Goal: Transaction & Acquisition: Book appointment/travel/reservation

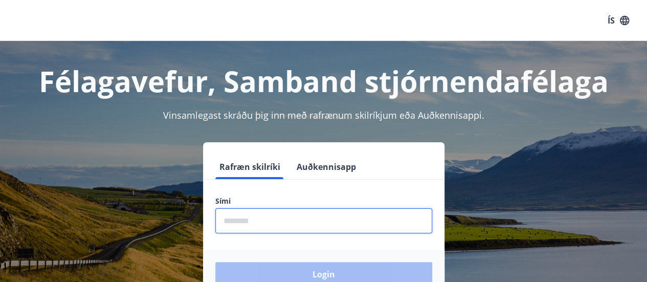
click at [224, 222] on input "phone" at bounding box center [323, 220] width 217 height 25
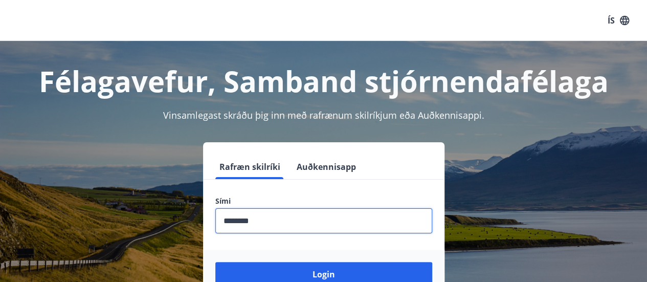
type input "********"
click at [215, 262] on button "Login" at bounding box center [323, 274] width 217 height 25
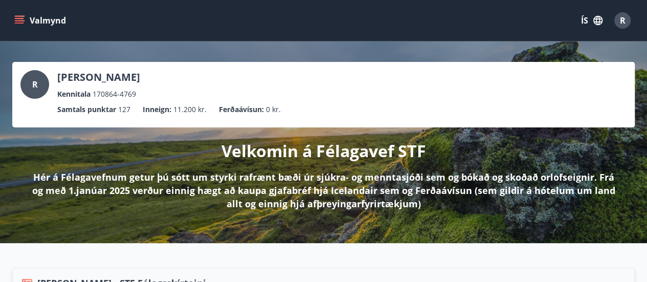
click at [41, 20] on button "Valmynd" at bounding box center [41, 20] width 58 height 18
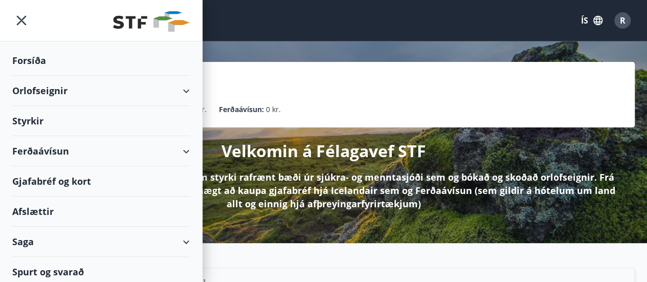
click at [36, 91] on div "Orlofseignir" at bounding box center [100, 91] width 177 height 30
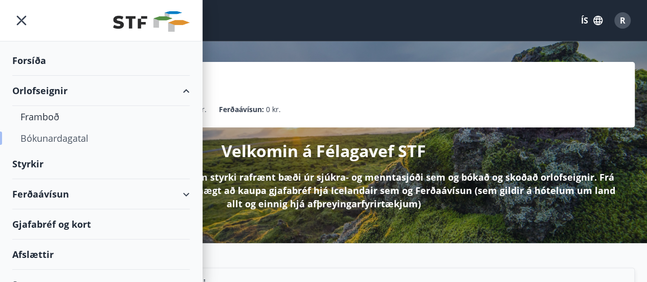
click at [48, 139] on div "Bókunardagatal" at bounding box center [100, 137] width 161 height 21
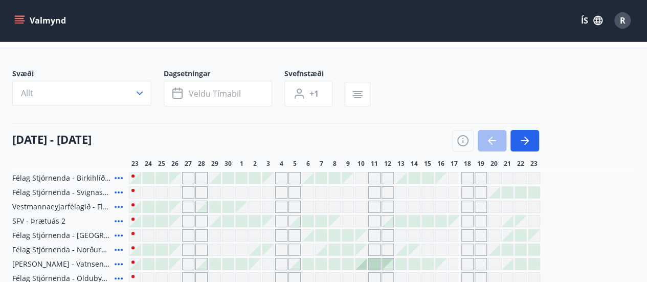
scroll to position [39, 0]
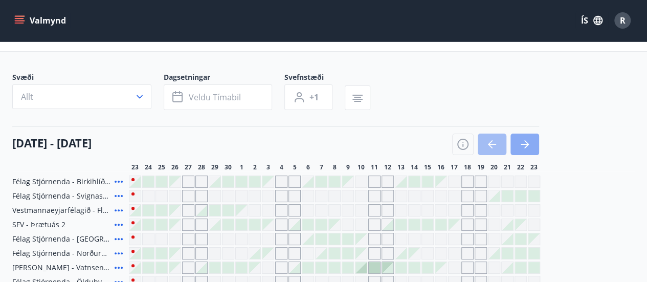
click at [524, 144] on icon "button" at bounding box center [525, 144] width 8 height 1
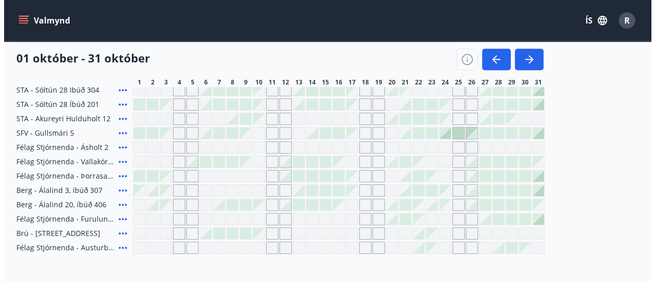
scroll to position [361, 0]
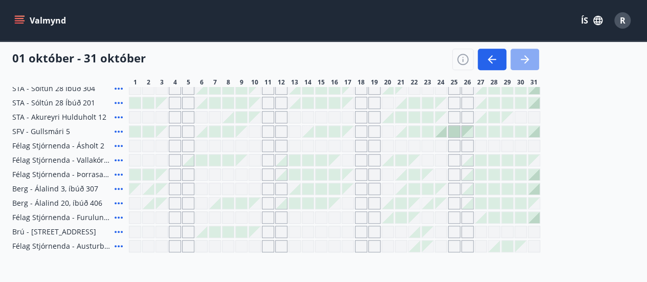
click at [516, 60] on button "button" at bounding box center [524, 59] width 29 height 21
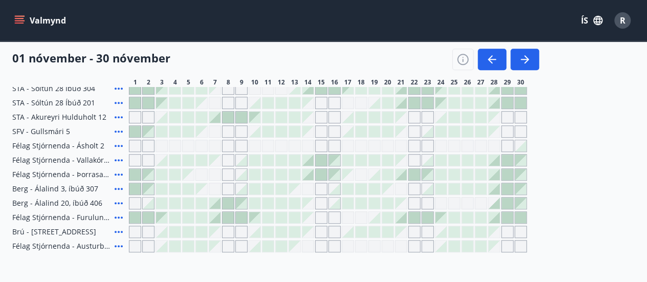
click at [291, 188] on div "Gráir dagar eru ekki bókanlegir" at bounding box center [294, 188] width 11 height 11
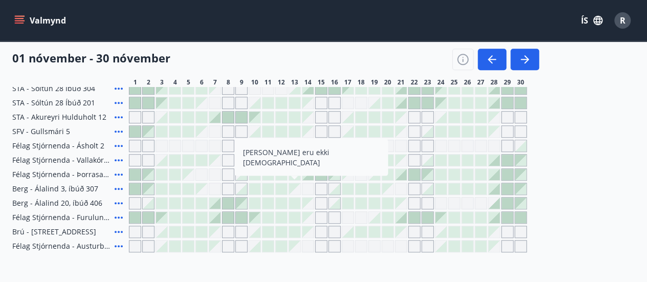
click at [276, 201] on div at bounding box center [281, 202] width 11 height 11
click at [268, 185] on div at bounding box center [267, 188] width 11 height 11
click at [251, 185] on div at bounding box center [254, 188] width 11 height 11
click at [294, 191] on div "Gráir dagar eru ekki bókanlegir" at bounding box center [294, 188] width 11 height 11
click at [336, 186] on div at bounding box center [334, 188] width 11 height 11
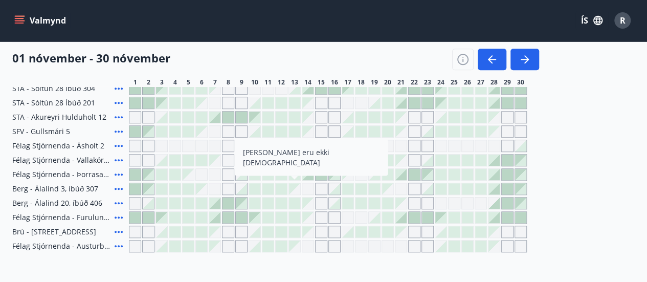
click at [242, 189] on div at bounding box center [241, 188] width 11 height 11
click at [253, 186] on div at bounding box center [254, 188] width 11 height 11
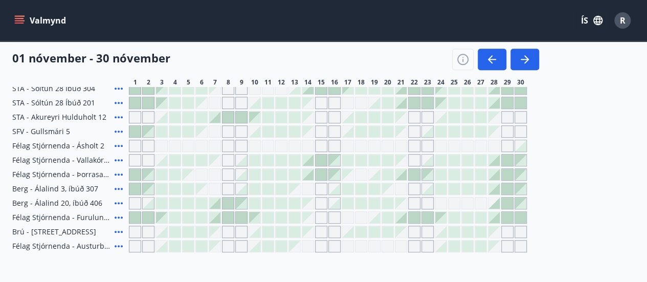
click at [19, 18] on icon "menu" at bounding box center [19, 18] width 9 height 1
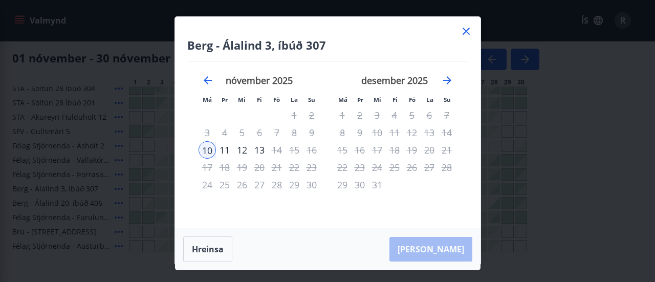
click at [463, 31] on icon at bounding box center [466, 31] width 12 height 12
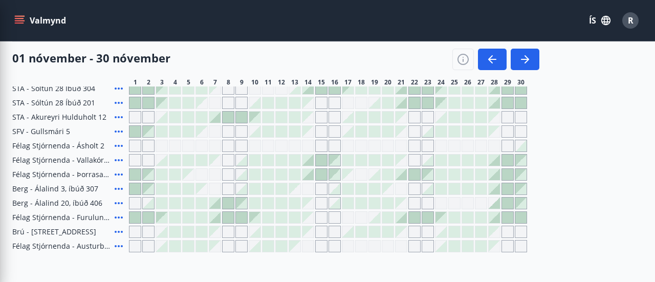
click at [464, 30] on div "Valmynd ÍS R" at bounding box center [327, 20] width 630 height 25
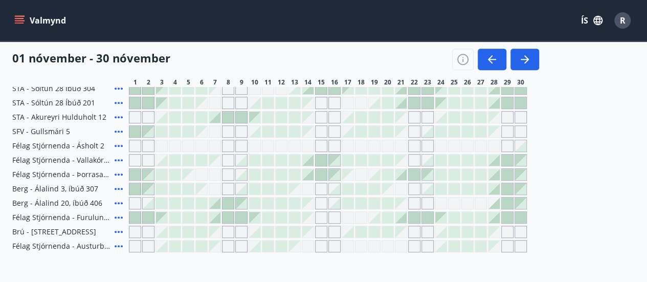
click at [48, 203] on span "Berg - Álalind 20, íbúð 406" at bounding box center [57, 203] width 90 height 10
click at [80, 202] on span "Berg - Álalind 20, íbúð 406" at bounding box center [57, 203] width 90 height 10
click at [293, 205] on div at bounding box center [294, 202] width 11 height 11
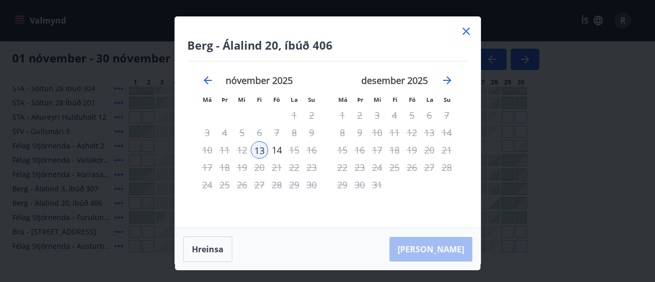
click at [463, 32] on icon at bounding box center [466, 31] width 12 height 12
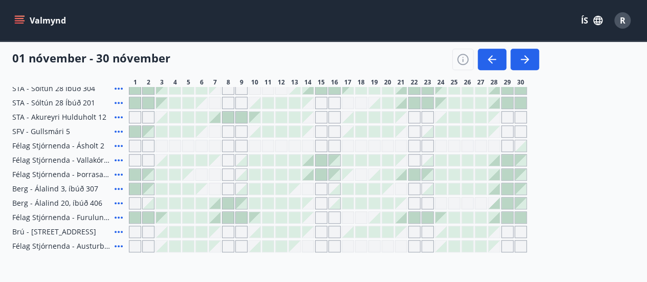
click at [71, 244] on span "Félag Stjórnenda - Austurbrú 10 íb. 201" at bounding box center [61, 246] width 98 height 10
click at [309, 175] on div at bounding box center [307, 174] width 11 height 11
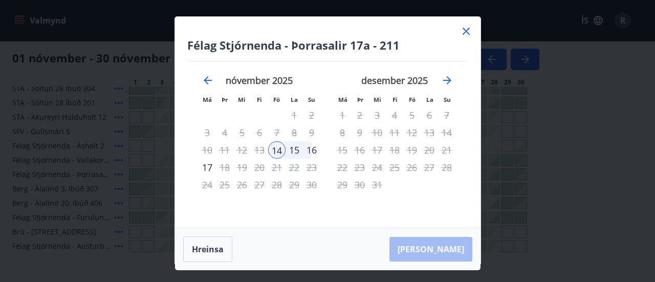
drag, startPoint x: 278, startPoint y: 143, endPoint x: 276, endPoint y: 149, distance: 6.6
click at [276, 149] on div "14" at bounding box center [276, 149] width 17 height 17
click at [275, 149] on div "14" at bounding box center [276, 149] width 17 height 17
click at [289, 149] on div "15" at bounding box center [293, 149] width 17 height 17
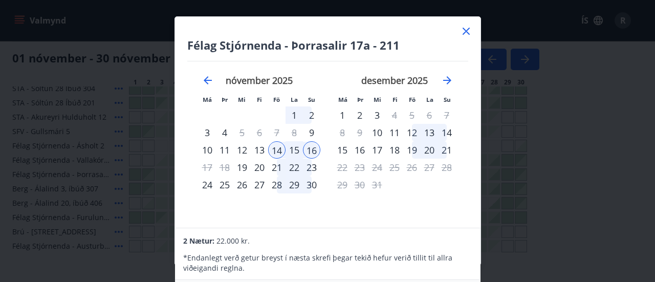
click at [277, 147] on div "14" at bounding box center [276, 149] width 17 height 17
click at [310, 149] on div "16" at bounding box center [311, 149] width 17 height 17
click at [465, 27] on icon at bounding box center [466, 31] width 12 height 12
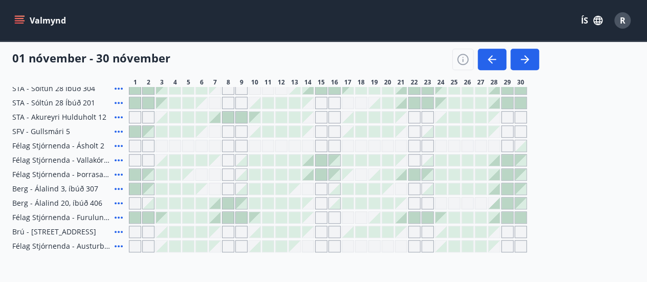
click at [120, 173] on icon at bounding box center [118, 174] width 12 height 12
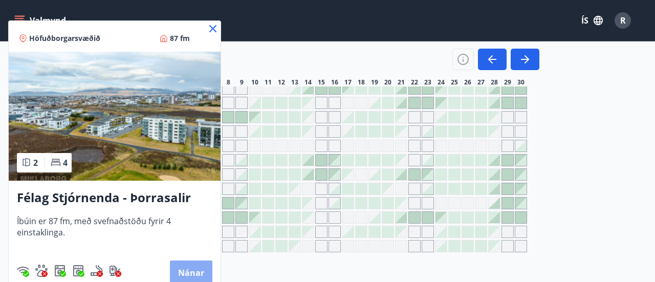
click at [189, 271] on button "Nánar" at bounding box center [191, 272] width 42 height 25
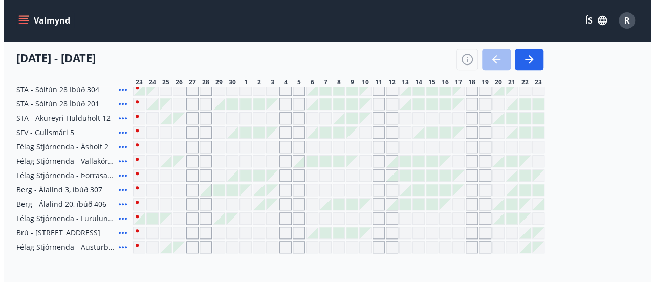
scroll to position [365, 0]
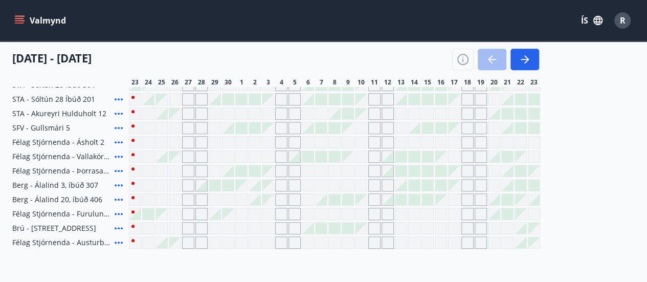
click at [118, 154] on icon at bounding box center [118, 156] width 12 height 12
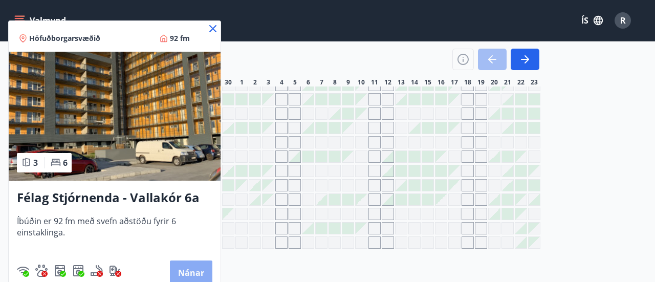
click at [187, 268] on button "Nánar" at bounding box center [191, 272] width 42 height 25
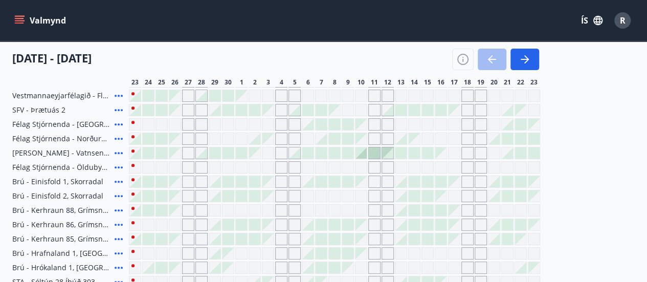
scroll to position [161, 0]
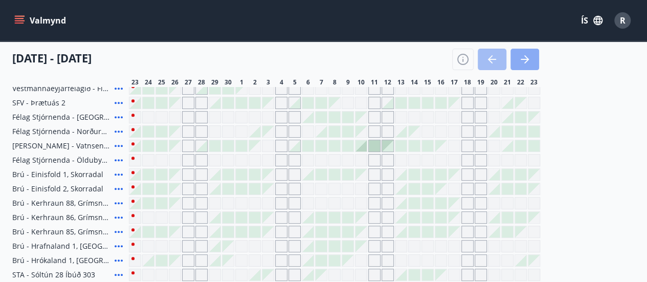
click at [526, 56] on icon "button" at bounding box center [525, 59] width 12 height 12
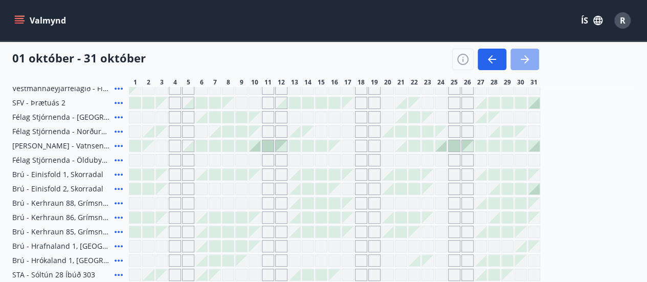
click at [522, 57] on icon "button" at bounding box center [525, 59] width 12 height 12
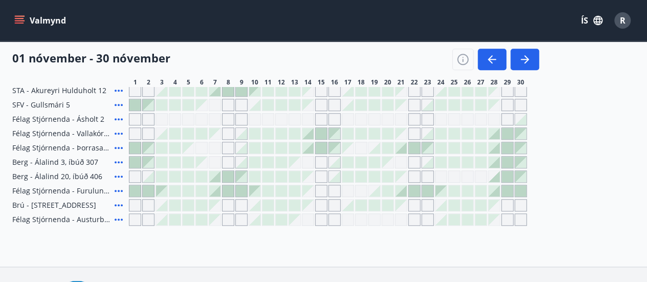
scroll to position [387, 0]
click at [304, 129] on div at bounding box center [307, 134] width 11 height 11
click at [298, 133] on div at bounding box center [294, 134] width 11 height 11
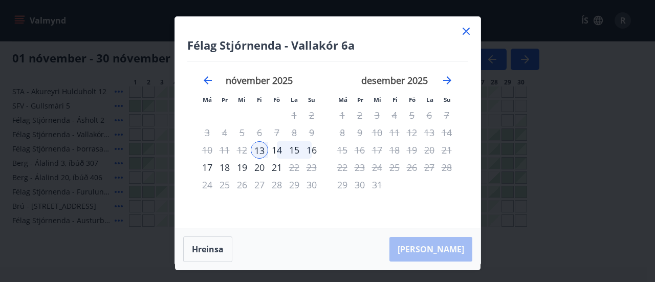
click at [314, 148] on div "16" at bounding box center [311, 149] width 17 height 17
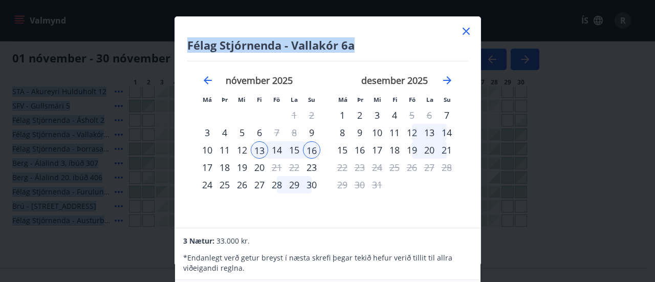
drag, startPoint x: 402, startPoint y: 29, endPoint x: 400, endPoint y: -12, distance: 41.0
click at [333, 191] on div "29" at bounding box center [341, 184] width 17 height 17
click at [372, 26] on div "Félag Stjórnenda - Vallakór 6a Má Þr Mi Fi Fö La Su Má Þr Mi Fi Fö La Su októbe…" at bounding box center [327, 122] width 305 height 211
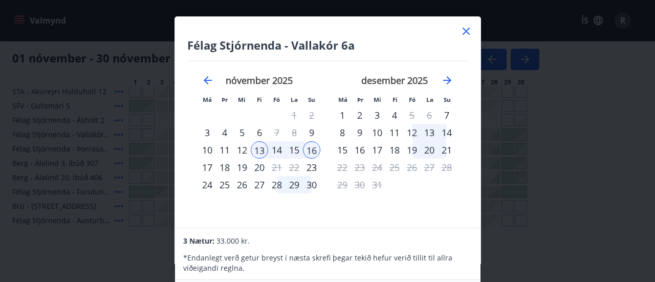
click at [465, 30] on icon at bounding box center [465, 31] width 7 height 7
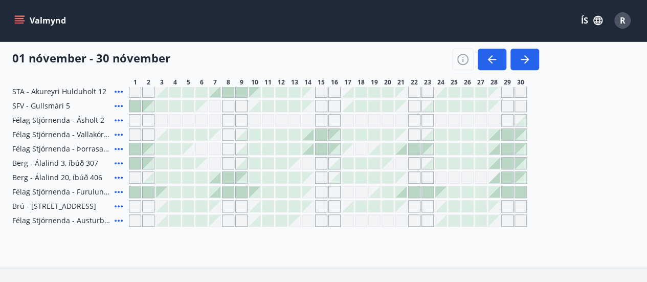
click at [46, 22] on button "Valmynd" at bounding box center [41, 20] width 58 height 18
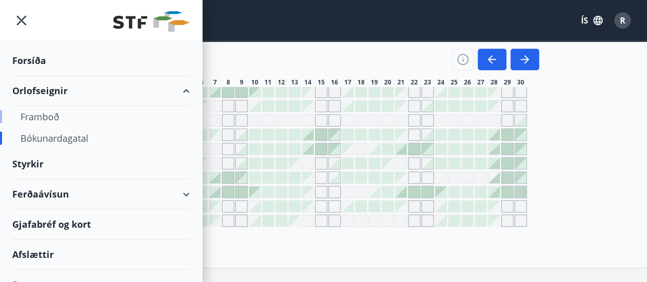
click at [44, 116] on div "Framboð" at bounding box center [100, 116] width 161 height 21
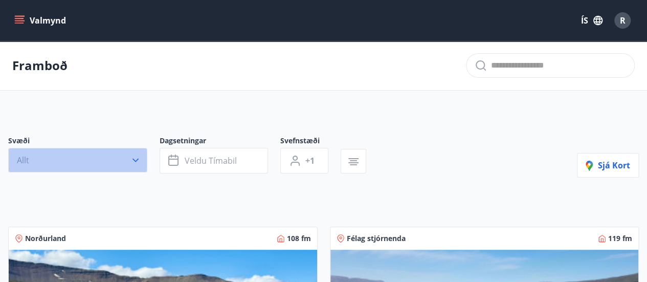
click at [136, 160] on icon "button" at bounding box center [135, 161] width 6 height 4
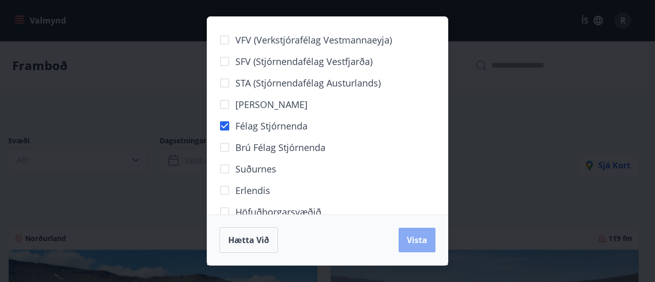
click at [414, 238] on span "Vista" at bounding box center [417, 239] width 20 height 11
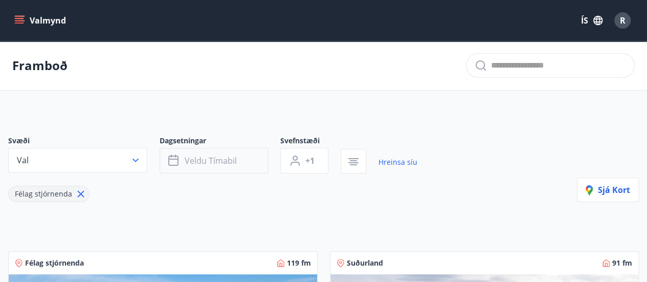
click at [175, 159] on icon "button" at bounding box center [173, 159] width 10 height 1
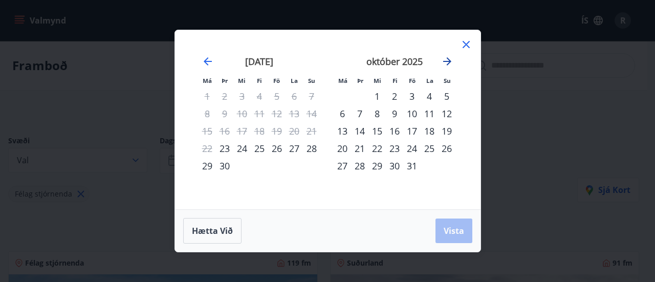
click at [448, 61] on icon "Move forward to switch to the next month." at bounding box center [447, 61] width 8 height 8
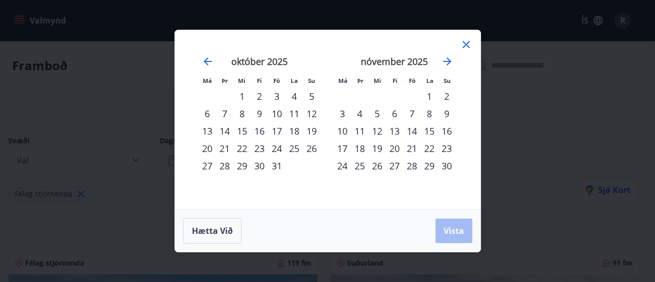
click at [394, 130] on div "13" at bounding box center [394, 130] width 17 height 17
click at [448, 130] on div "16" at bounding box center [446, 130] width 17 height 17
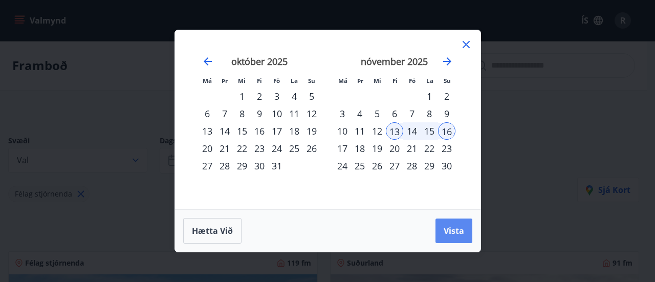
click at [443, 229] on span "Vista" at bounding box center [453, 230] width 20 height 11
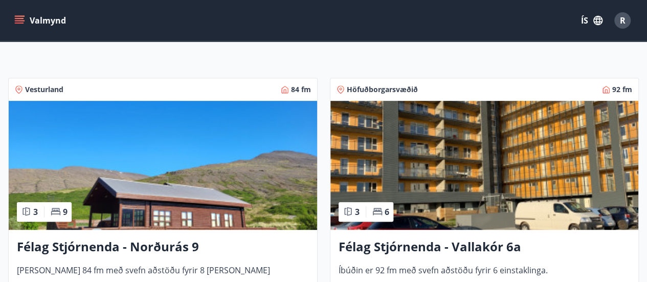
scroll to position [162, 0]
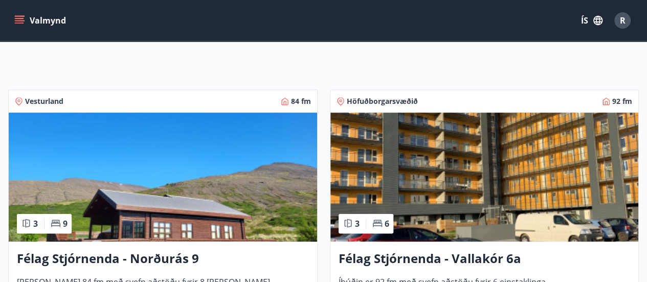
click at [498, 179] on img at bounding box center [484, 176] width 308 height 129
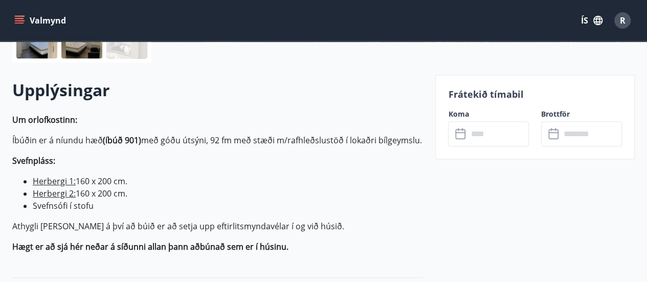
scroll to position [273, 0]
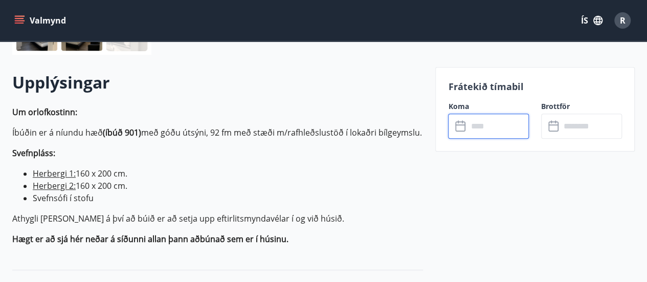
click at [467, 127] on input "text" at bounding box center [497, 126] width 61 height 25
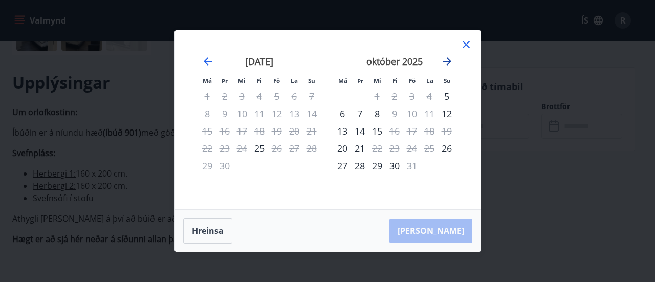
click at [443, 63] on icon "Move forward to switch to the next month." at bounding box center [447, 61] width 12 height 12
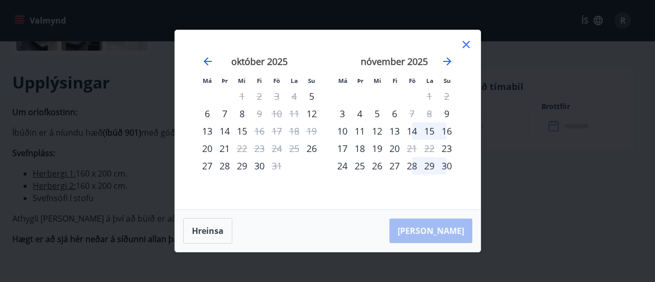
click at [392, 130] on div "13" at bounding box center [394, 130] width 17 height 17
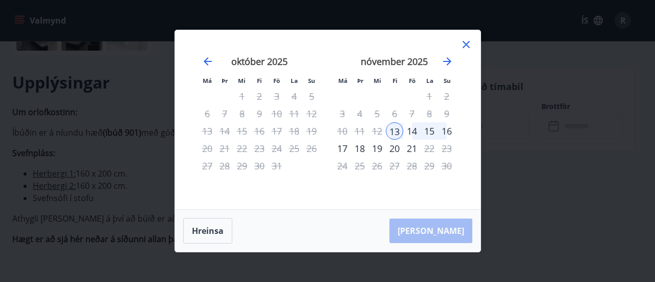
click at [448, 130] on div "16" at bounding box center [446, 130] width 17 height 17
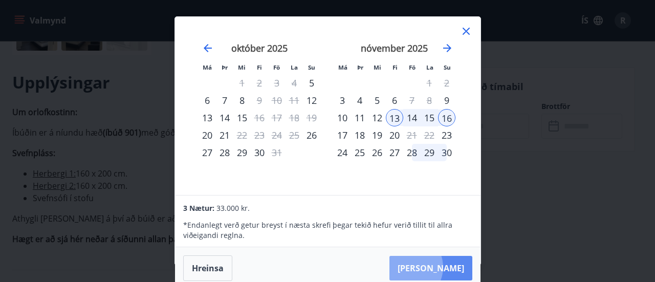
click at [439, 266] on button "Taka Frá" at bounding box center [430, 268] width 83 height 25
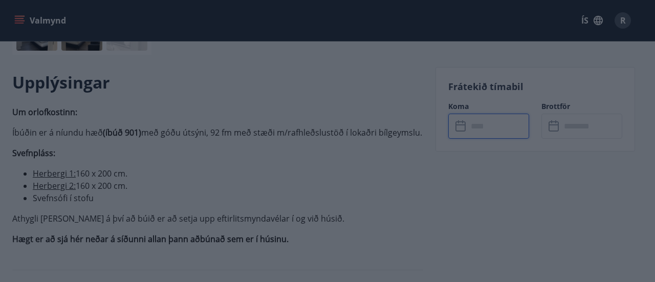
type input "******"
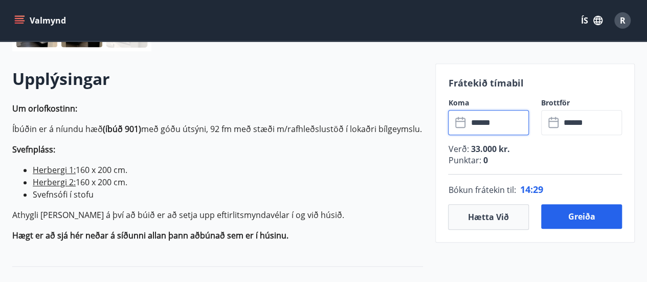
scroll to position [274, 0]
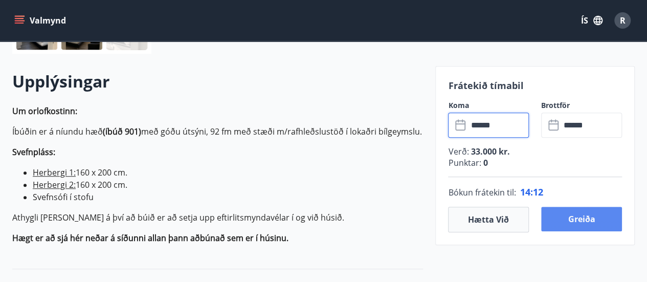
click at [582, 213] on button "Greiða" at bounding box center [581, 219] width 81 height 25
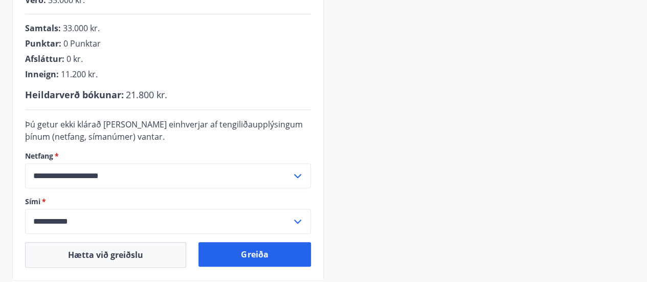
scroll to position [274, 0]
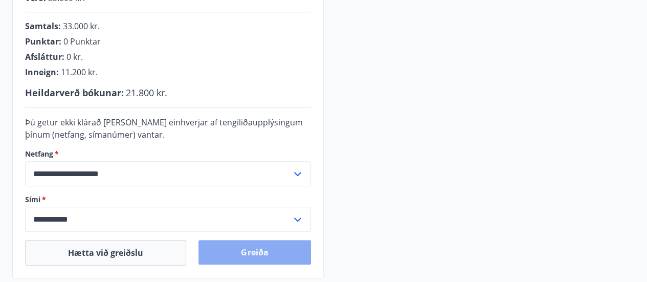
click at [249, 246] on button "Greiða" at bounding box center [254, 252] width 112 height 25
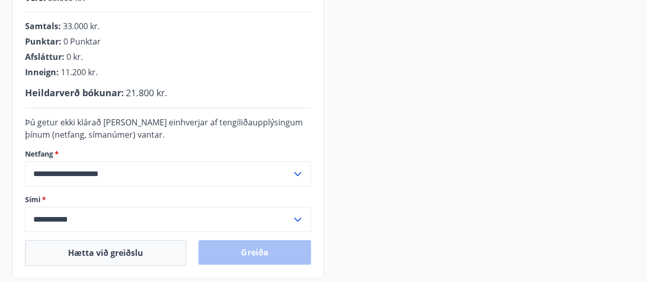
click at [249, 247] on div "Greiða" at bounding box center [254, 253] width 112 height 26
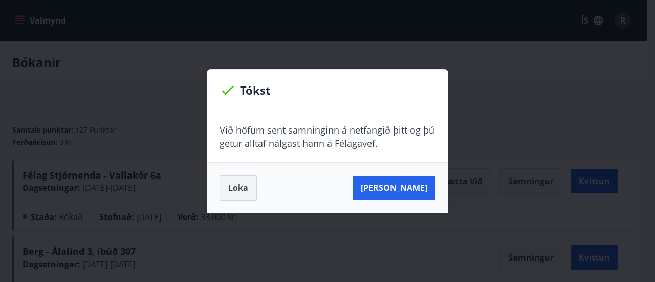
click at [236, 183] on button "Loka" at bounding box center [237, 188] width 37 height 26
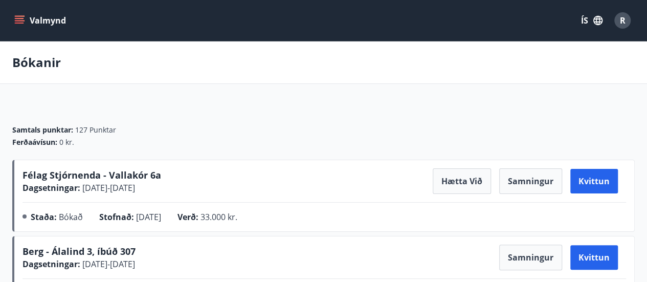
click at [620, 19] on span "R" at bounding box center [623, 20] width 6 height 11
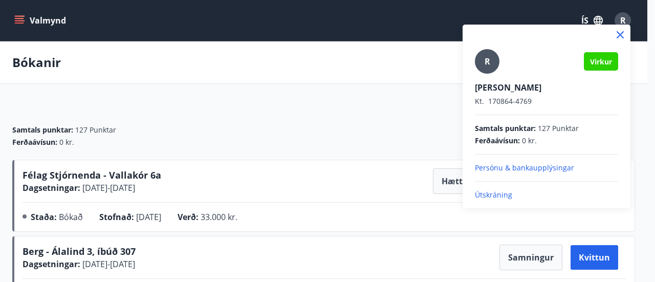
click at [492, 196] on p "Útskráning" at bounding box center [546, 195] width 143 height 10
